Goal: Task Accomplishment & Management: Use online tool/utility

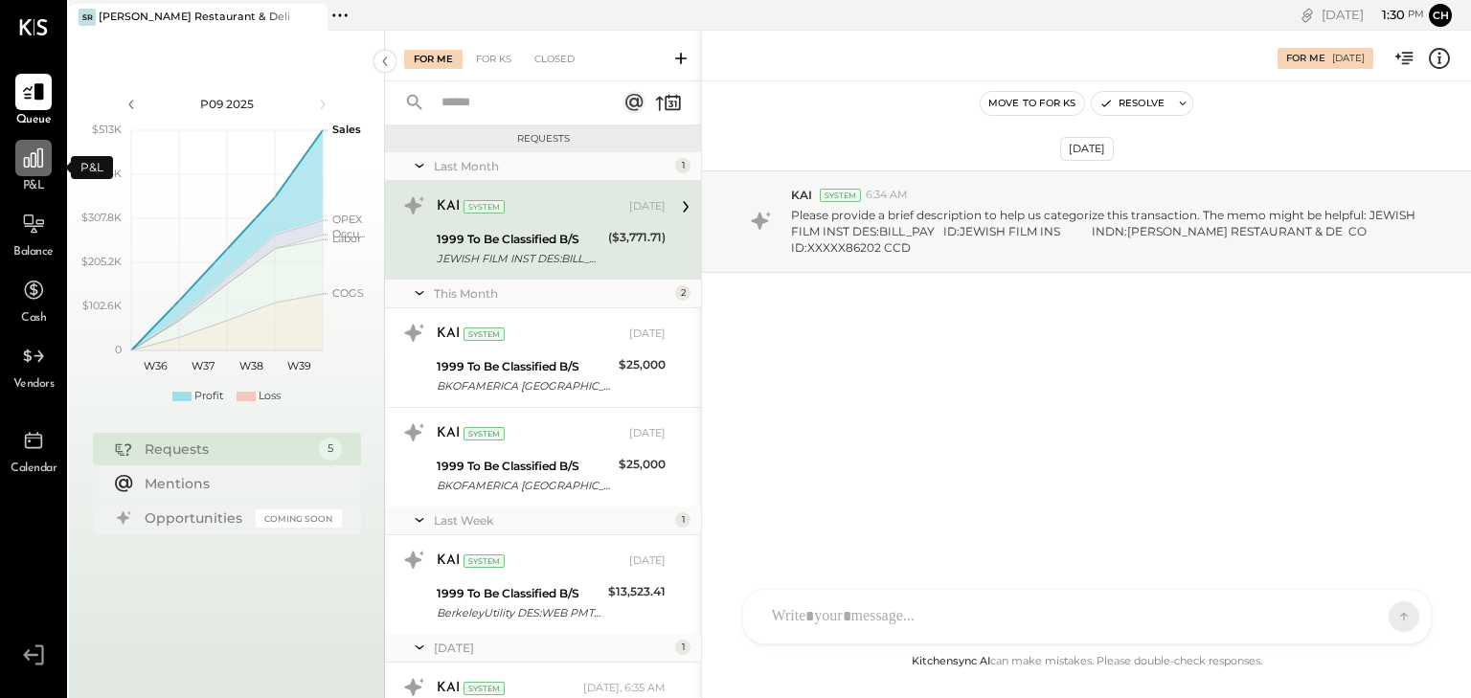
click at [41, 174] on div at bounding box center [33, 158] width 36 height 36
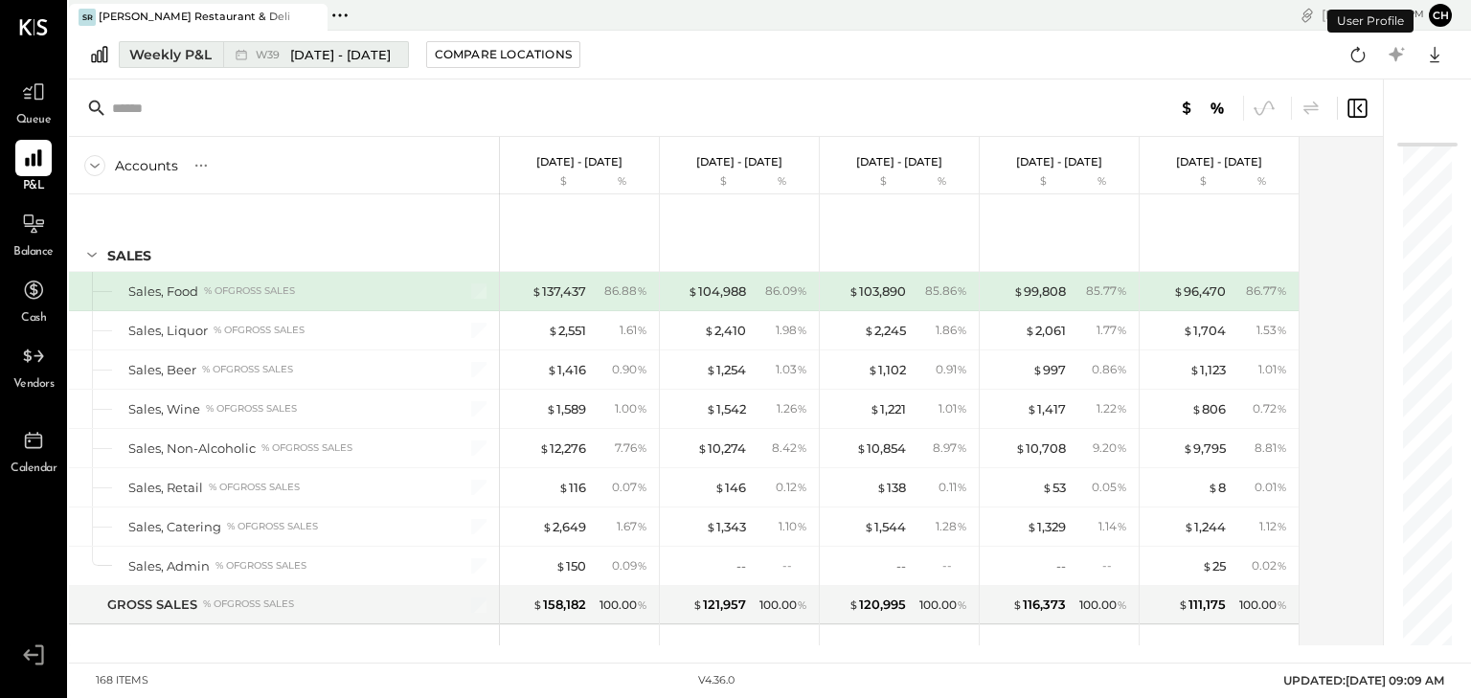
click at [310, 52] on span "[DATE] - [DATE]" at bounding box center [340, 55] width 101 height 18
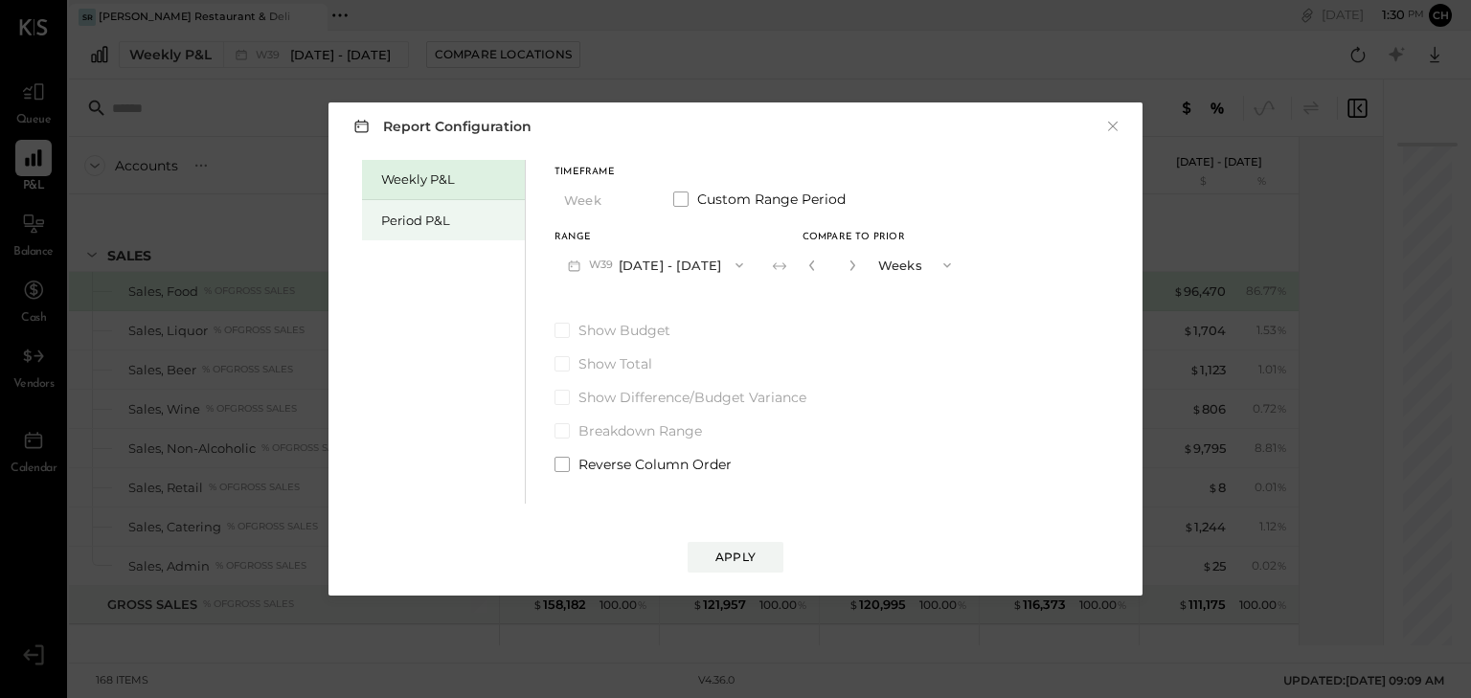
click at [431, 207] on div "Period P&L" at bounding box center [443, 220] width 163 height 40
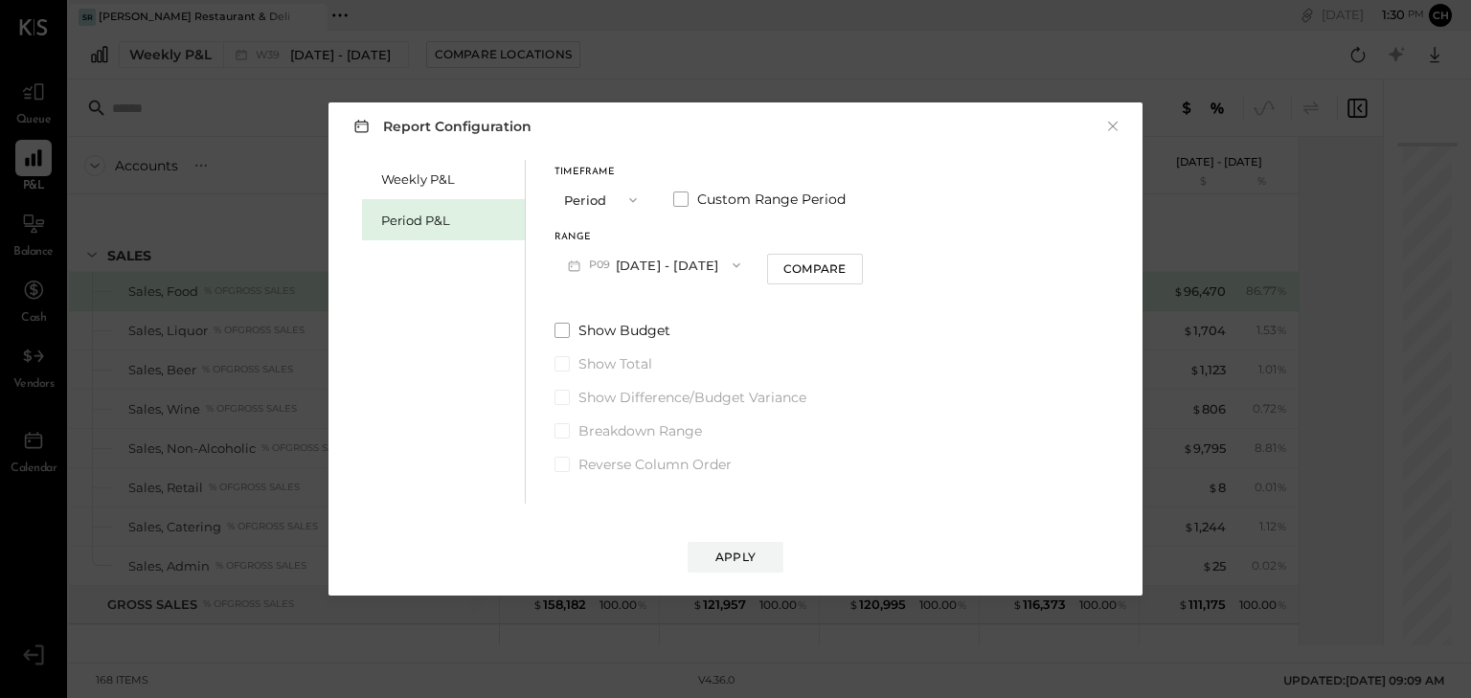
click at [611, 196] on button "Period" at bounding box center [603, 199] width 96 height 35
click at [585, 300] on span "Year" at bounding box center [583, 302] width 26 height 12
click at [732, 577] on div "Report Configuration × Weekly P&L Period P&L Timeframe Year Custom Range Period…" at bounding box center [736, 348] width 814 height 493
click at [732, 556] on div "Apply" at bounding box center [736, 557] width 40 height 16
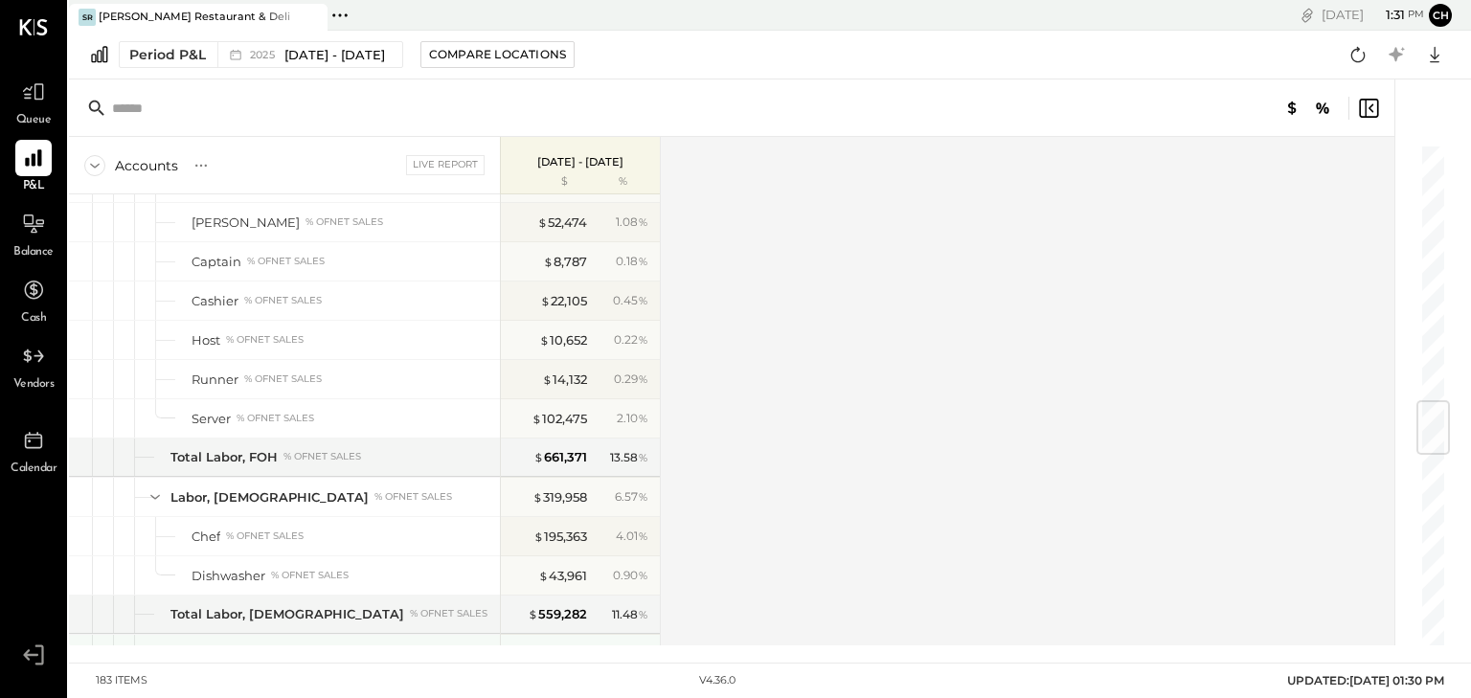
scroll to position [2146, 0]
